Goal: Ask a question

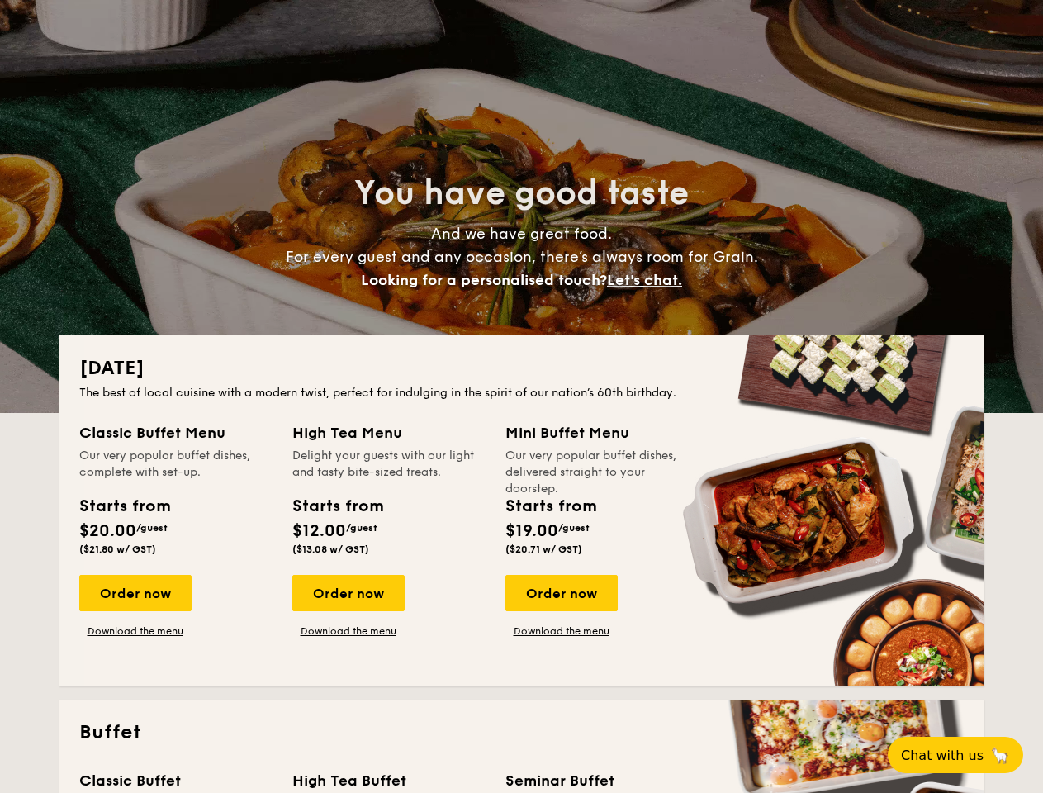
click at [521, 396] on div "The best of local cuisine with a modern twist, perfect for indulging in the spi…" at bounding box center [521, 393] width 885 height 17
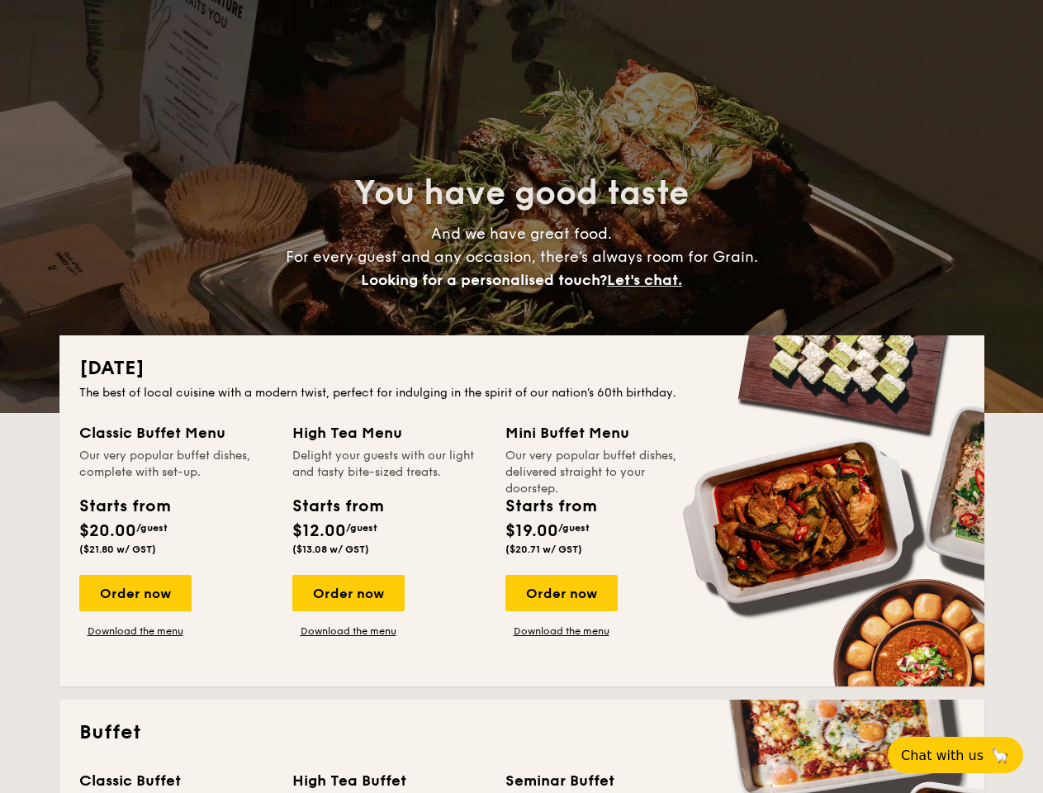
click at [649, 280] on span "Let's chat." at bounding box center [644, 280] width 75 height 18
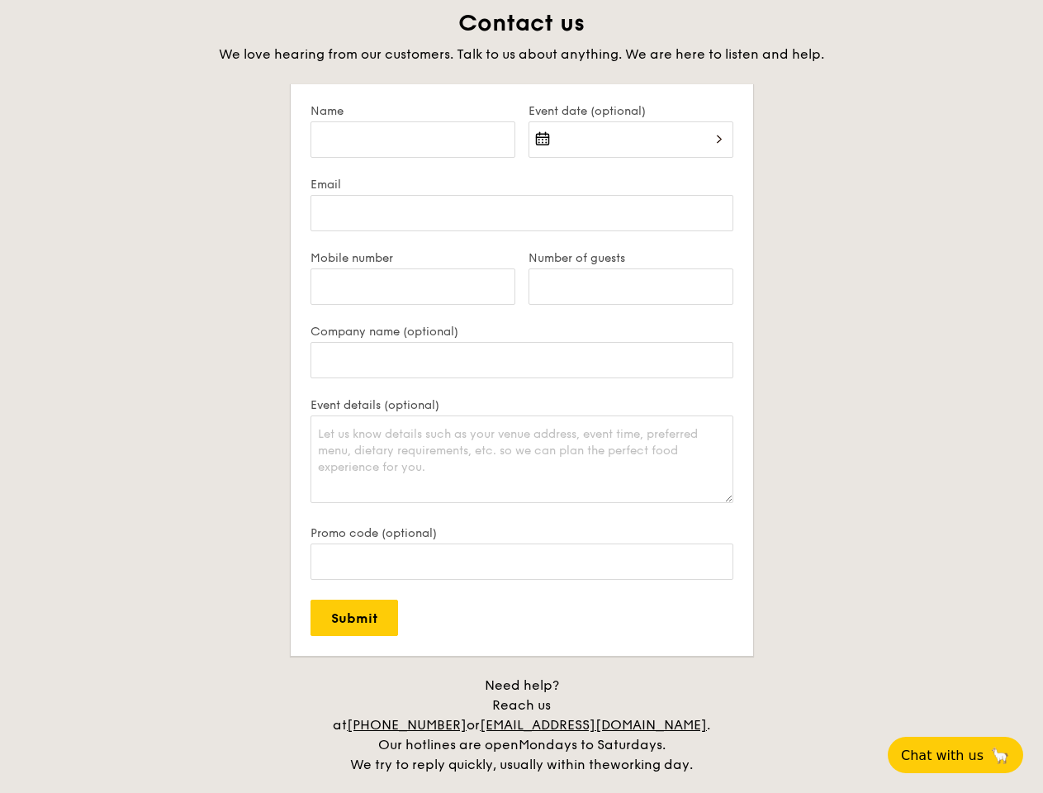
click at [965, 755] on span "Chat with us" at bounding box center [942, 755] width 83 height 16
